Goal: Information Seeking & Learning: Learn about a topic

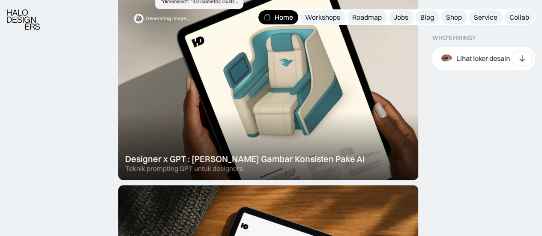
scroll to position [343, 0]
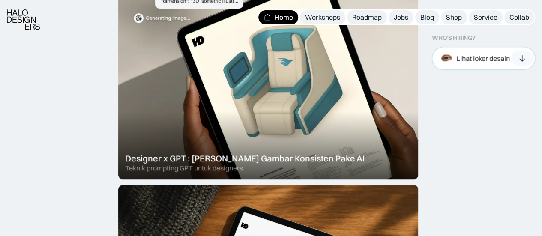
click at [483, 57] on div "Lihat loker desain" at bounding box center [483, 58] width 54 height 9
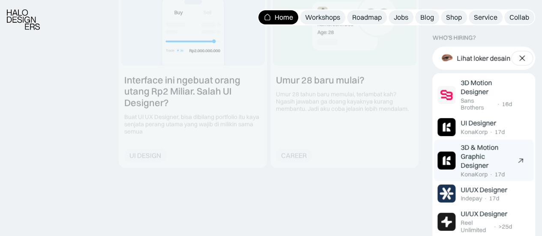
scroll to position [1327, 0]
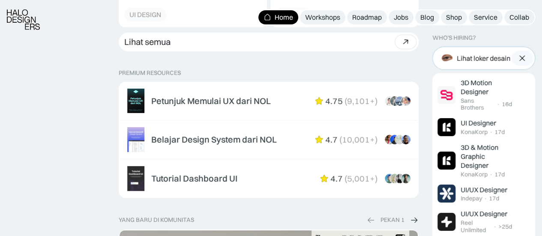
click at [521, 54] on img at bounding box center [521, 58] width 9 height 9
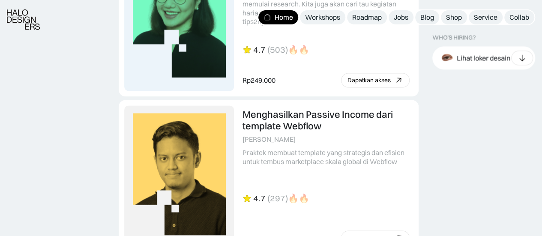
scroll to position [2398, 0]
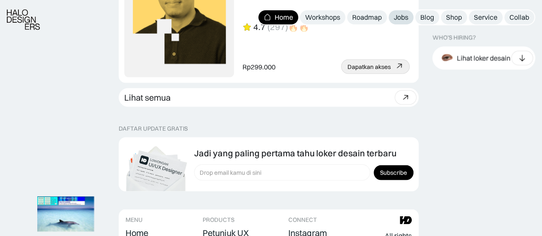
click at [403, 14] on div "Jobs" at bounding box center [400, 17] width 15 height 9
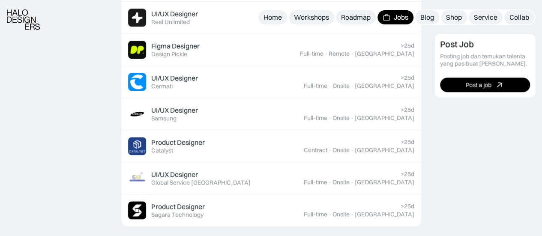
scroll to position [428, 0]
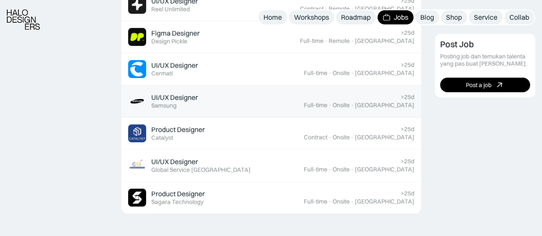
click at [182, 98] on div "UI/UX Designer" at bounding box center [174, 97] width 47 height 9
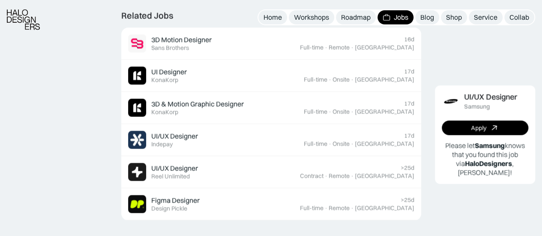
scroll to position [728, 0]
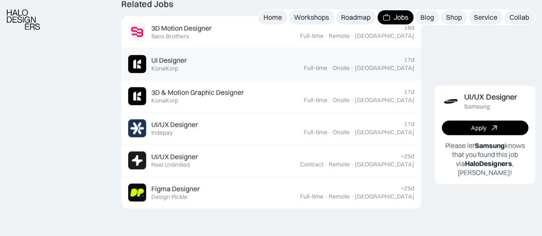
click at [191, 66] on div "UI Designer Featured KonaKorp" at bounding box center [216, 64] width 176 height 18
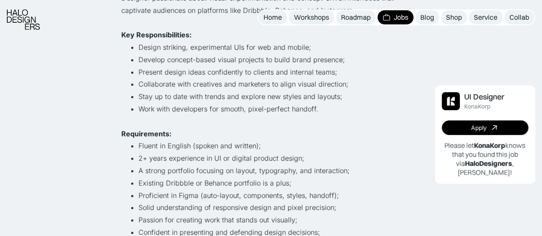
scroll to position [257, 0]
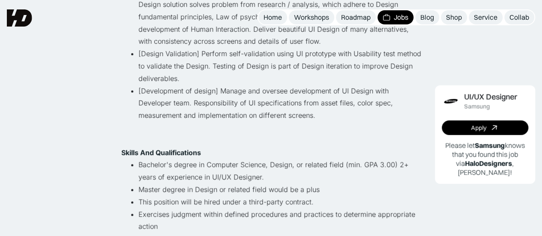
scroll to position [257, 0]
